Goal: Information Seeking & Learning: Learn about a topic

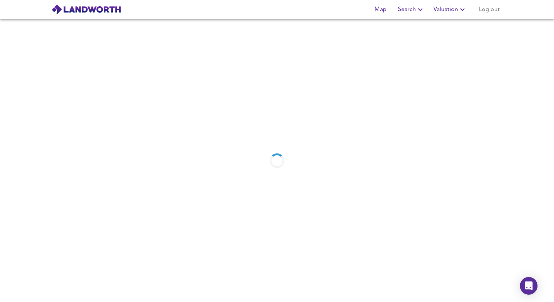
click at [456, 9] on span "Valuation" at bounding box center [450, 9] width 33 height 10
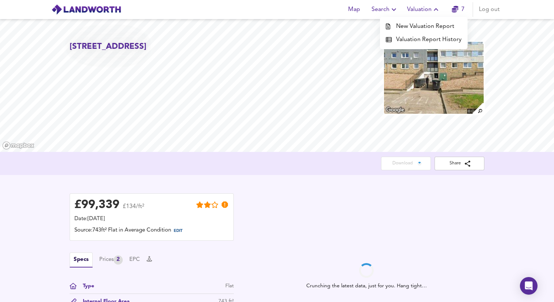
click at [426, 13] on span "Valuation" at bounding box center [423, 9] width 33 height 10
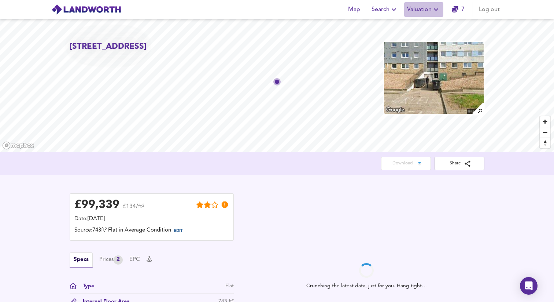
click at [425, 10] on span "Valuation" at bounding box center [423, 9] width 33 height 10
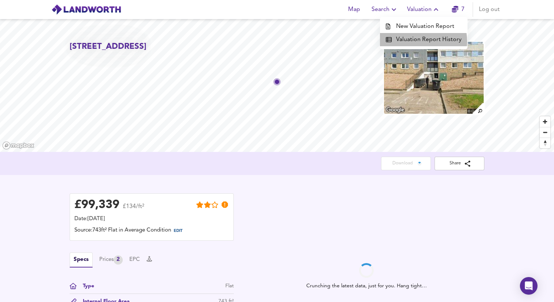
click at [415, 41] on li "Valuation Report History" at bounding box center [424, 39] width 88 height 13
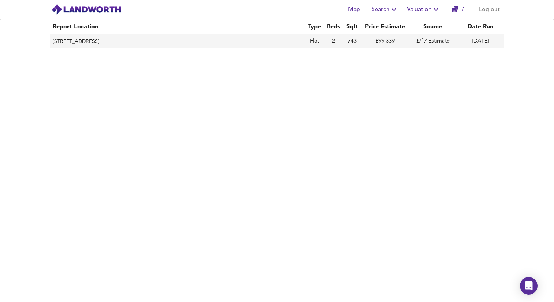
click at [110, 41] on th "[STREET_ADDRESS]" at bounding box center [178, 41] width 256 height 14
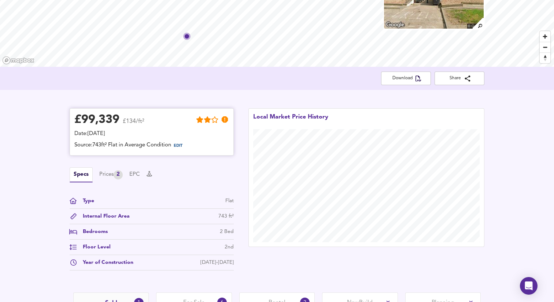
scroll to position [190, 0]
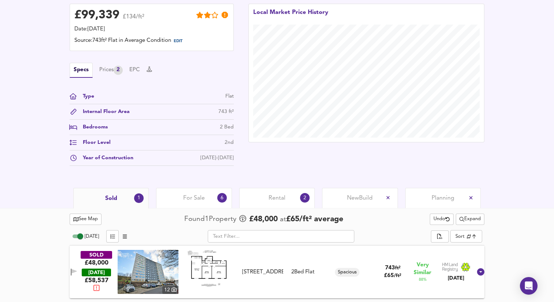
click at [192, 197] on span "For Sale" at bounding box center [194, 198] width 22 height 8
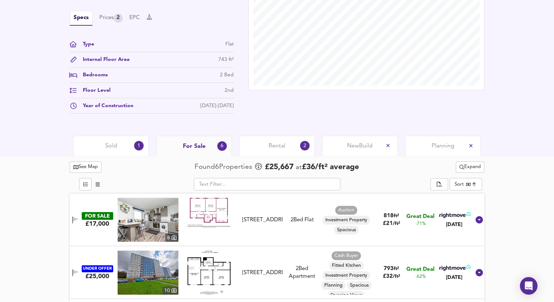
scroll to position [192, 0]
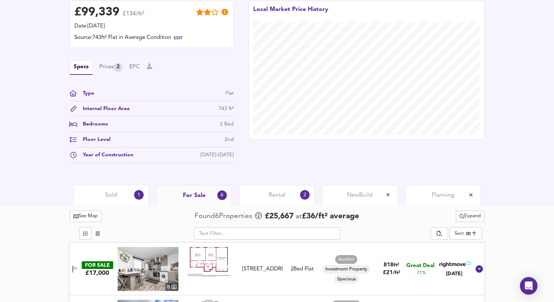
click at [116, 190] on div "Sold 1" at bounding box center [111, 195] width 76 height 20
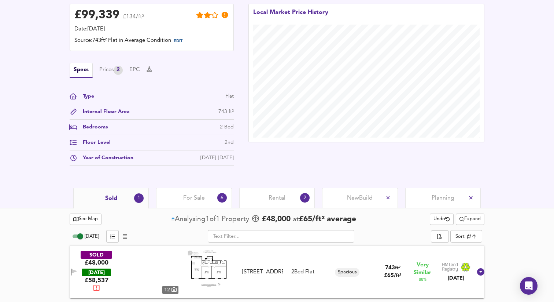
scroll to position [190, 0]
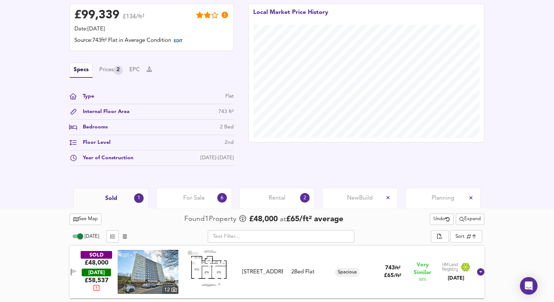
click at [166, 201] on div "For Sale 6" at bounding box center [194, 198] width 76 height 20
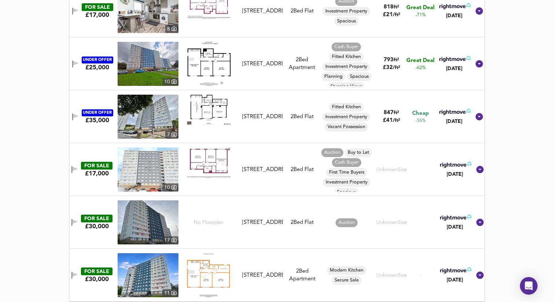
scroll to position [454, 0]
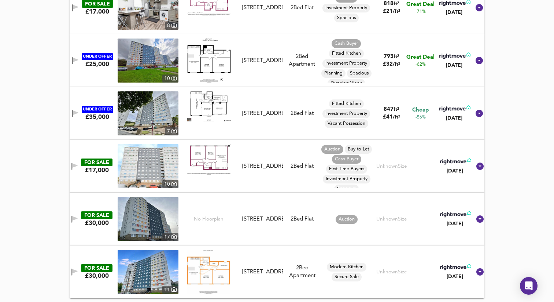
click at [100, 274] on div "£30,000" at bounding box center [97, 276] width 24 height 8
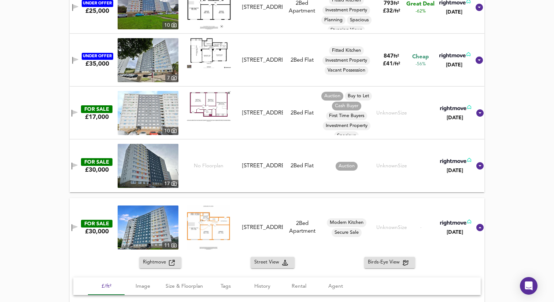
scroll to position [520, 0]
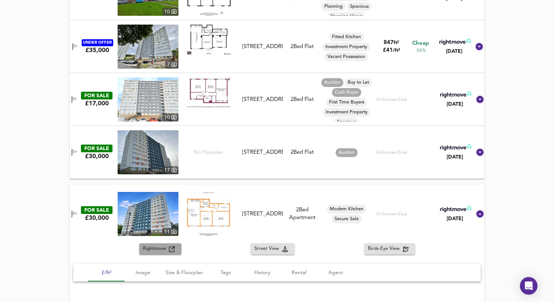
click at [176, 247] on div "Rightmove" at bounding box center [160, 249] width 35 height 8
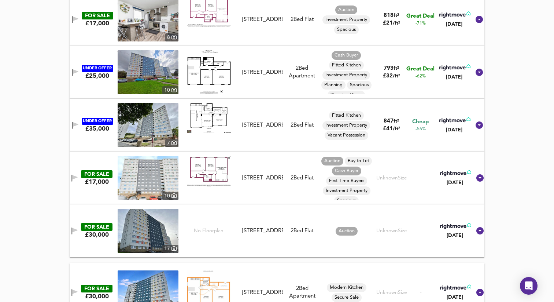
scroll to position [453, 0]
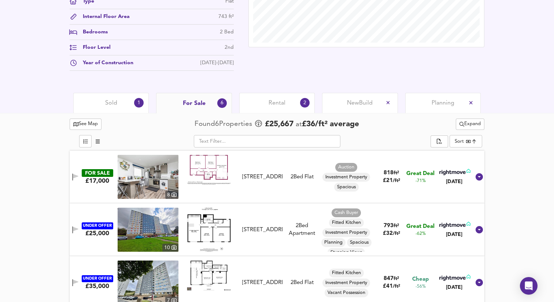
click at [120, 108] on div "Sold 1" at bounding box center [111, 103] width 76 height 20
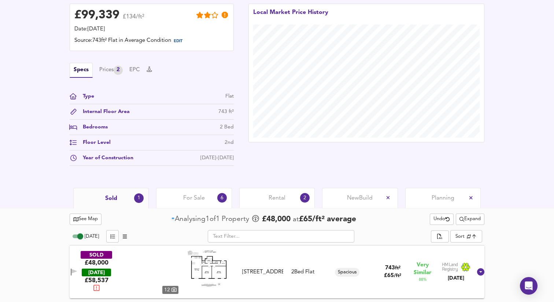
scroll to position [190, 0]
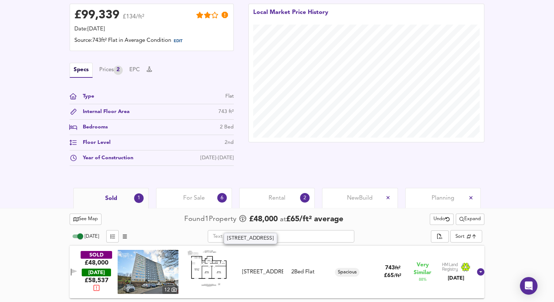
click at [253, 268] on div "[STREET_ADDRESS]" at bounding box center [262, 272] width 41 height 8
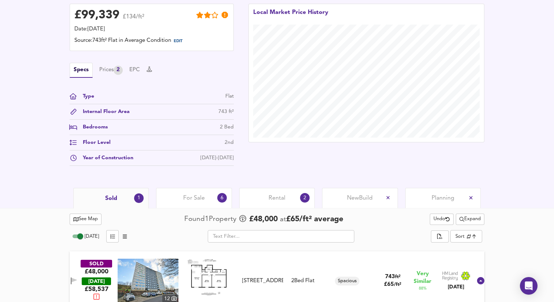
click at [253, 259] on div "SOLD £48,000 [DATE] £ 58,537 [GEOGRAPHIC_DATA][STREET_ADDRESS][STREET_ADDRESS] …" at bounding box center [269, 280] width 408 height 44
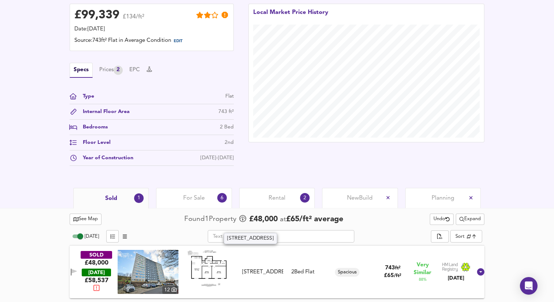
click at [257, 268] on div "[STREET_ADDRESS]" at bounding box center [262, 272] width 41 height 8
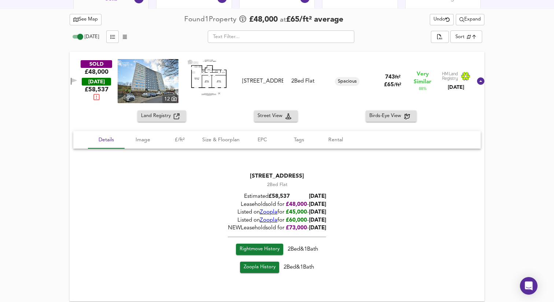
scroll to position [392, 0]
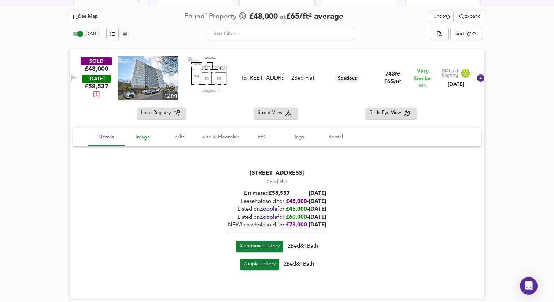
click at [139, 139] on span "Image" at bounding box center [143, 136] width 28 height 9
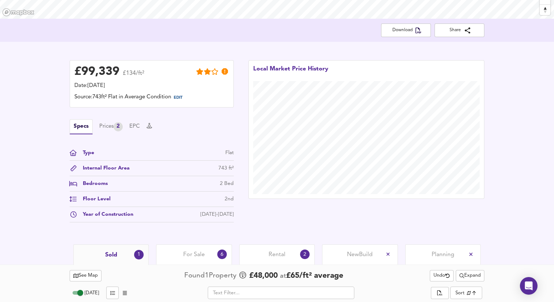
scroll to position [159, 0]
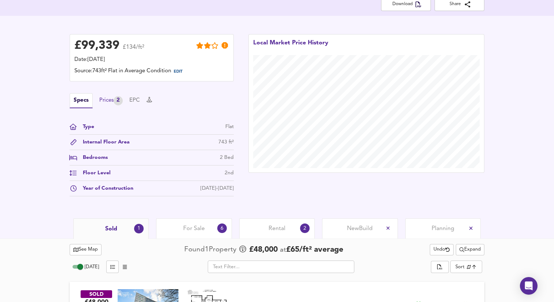
click at [116, 100] on div "Prices 2" at bounding box center [110, 100] width 23 height 9
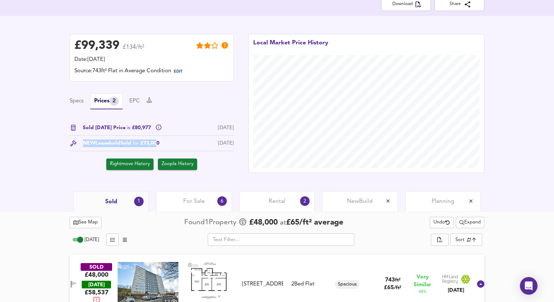
drag, startPoint x: 82, startPoint y: 142, endPoint x: 161, endPoint y: 139, distance: 78.9
click at [159, 142] on div "NEW Leasehold Sold for £73,000" at bounding box center [118, 143] width 82 height 8
click at [173, 105] on div "Specs Prices 2 EPC" at bounding box center [152, 101] width 164 height 16
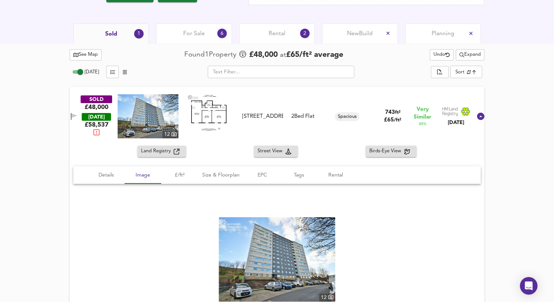
scroll to position [324, 0]
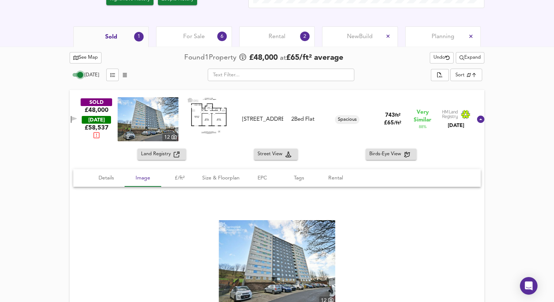
click at [80, 73] on input "[DATE]" at bounding box center [80, 74] width 26 height 9
click at [80, 73] on input "[DATE]" at bounding box center [74, 74] width 26 height 9
checkbox input "true"
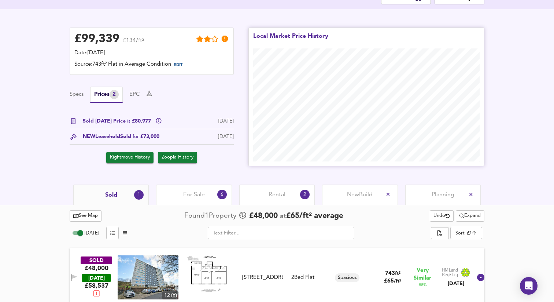
scroll to position [205, 0]
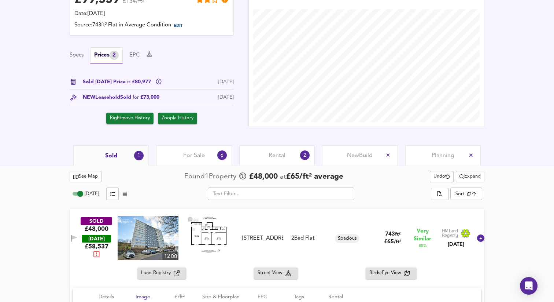
click at [215, 165] on div "For Sale 6" at bounding box center [194, 155] width 76 height 20
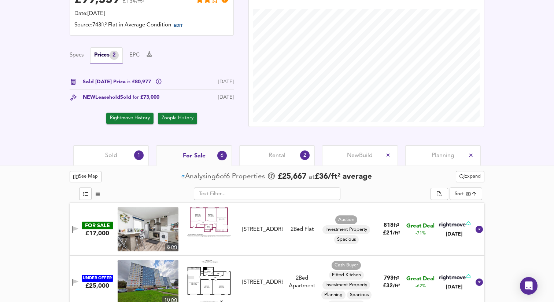
click at [214, 161] on div "For Sale 6" at bounding box center [194, 155] width 76 height 21
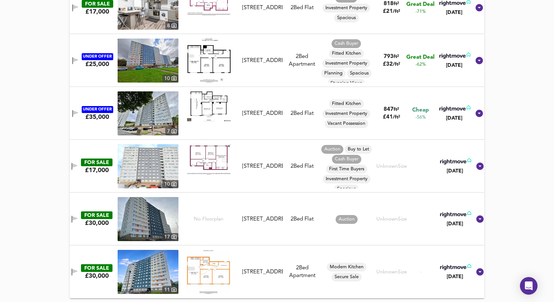
scroll to position [228, 0]
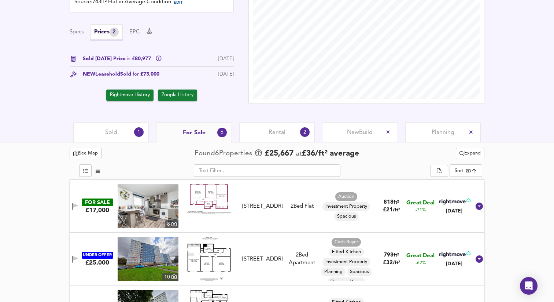
click at [128, 133] on div "Sold 1" at bounding box center [111, 132] width 76 height 20
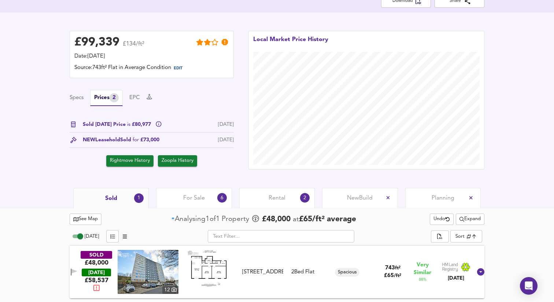
scroll to position [162, 0]
click at [256, 203] on div "Rental 2" at bounding box center [277, 198] width 76 height 20
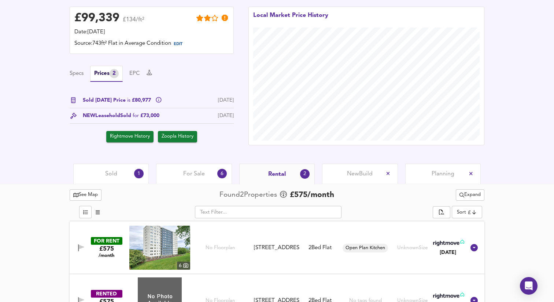
scroll to position [215, 0]
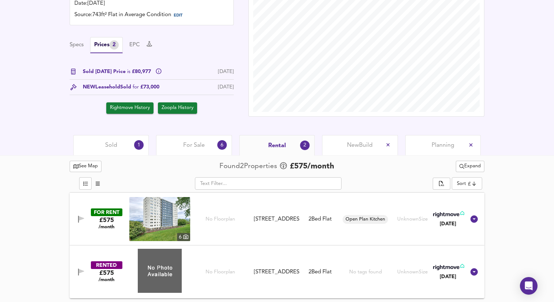
click at [356, 146] on span "New Build" at bounding box center [360, 145] width 26 height 8
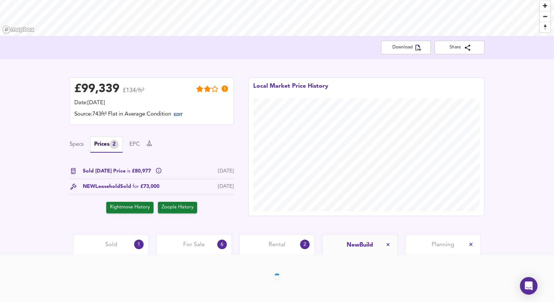
scroll to position [142, 0]
